Goal: Use online tool/utility: Utilize a website feature to perform a specific function

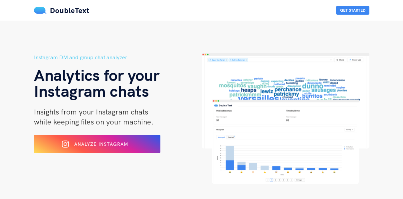
scroll to position [100, 0]
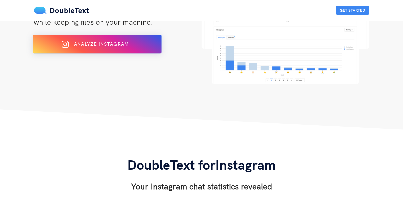
click at [141, 52] on button "Analyze Instagram" at bounding box center [97, 44] width 129 height 19
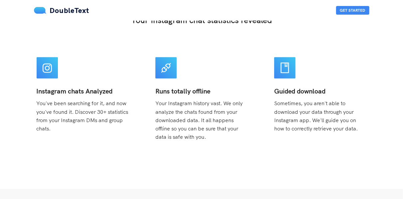
scroll to position [466, 0]
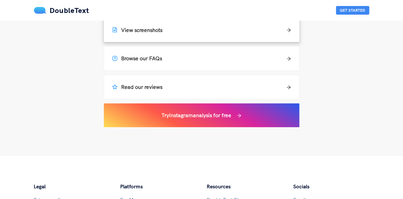
click at [159, 25] on div "View screenshots" at bounding box center [201, 30] width 195 height 24
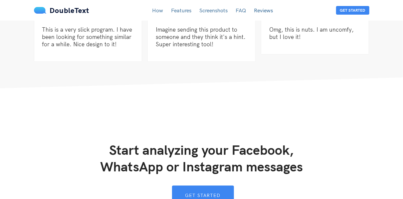
scroll to position [1747, 0]
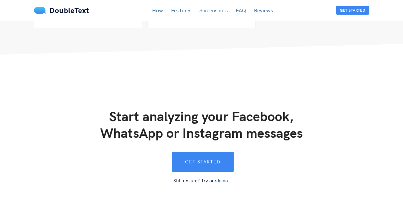
scroll to position [566, 0]
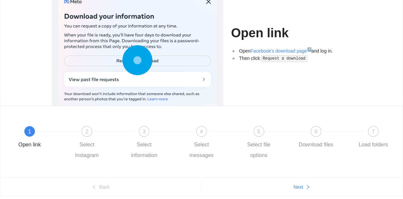
scroll to position [47, 0]
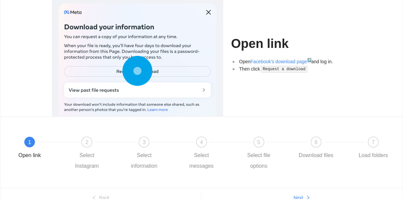
click at [136, 65] on icon at bounding box center [137, 71] width 30 height 30
click at [274, 61] on link "Facebook's download page ↗" at bounding box center [281, 61] width 61 height 5
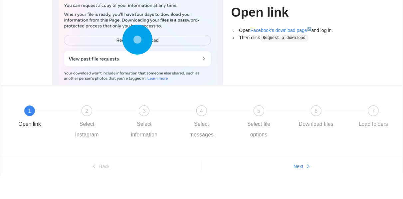
scroll to position [80, 0]
